Goal: Find specific page/section: Find specific page/section

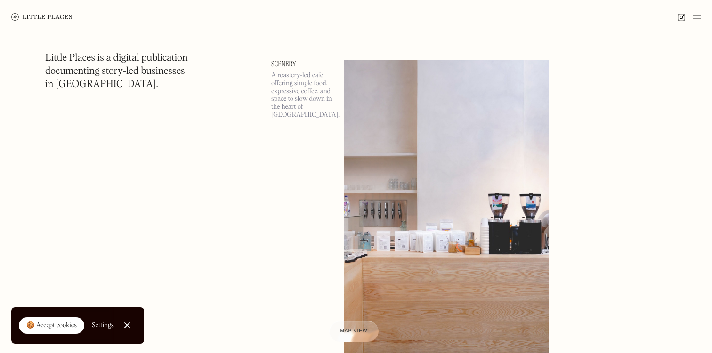
scroll to position [1026, 0]
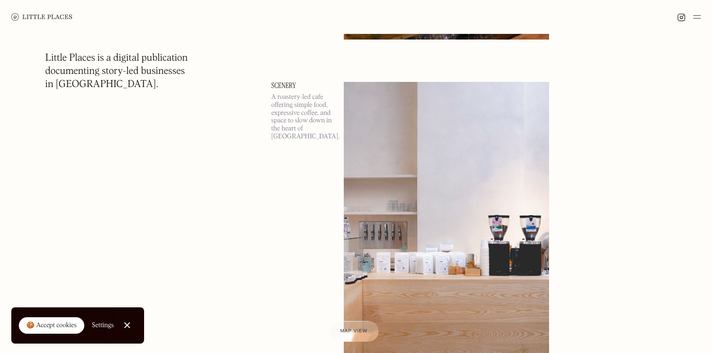
click at [379, 173] on img at bounding box center [446, 230] width 205 height 297
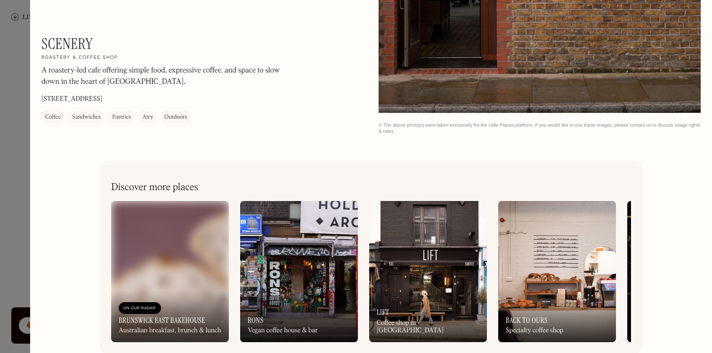
scroll to position [1137, 0]
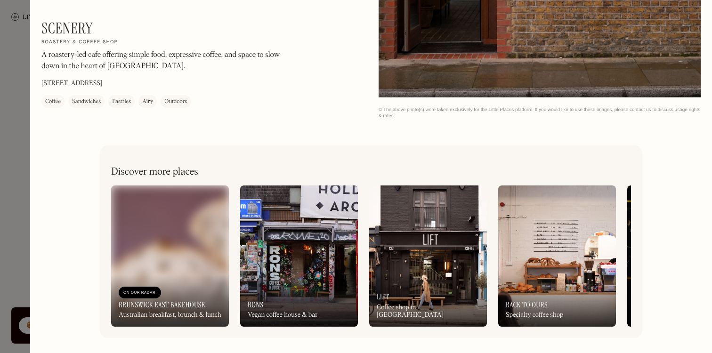
click at [169, 261] on img at bounding box center [170, 256] width 118 height 141
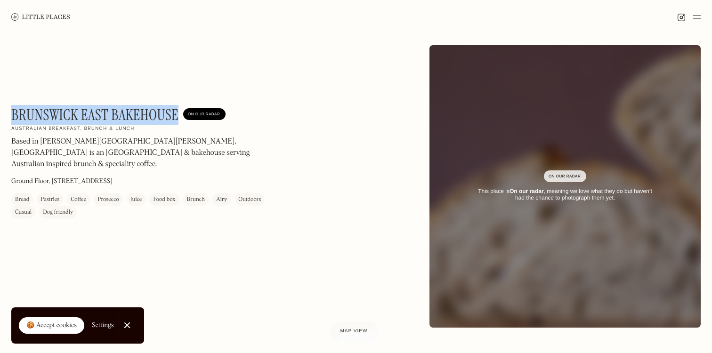
drag, startPoint x: 176, startPoint y: 116, endPoint x: 13, endPoint y: 113, distance: 163.0
click at [13, 113] on h1 "Brunswick East Bakehouse" at bounding box center [94, 115] width 167 height 18
copy h1 "Brunswick East Bakehouse"
